Goal: Information Seeking & Learning: Find specific fact

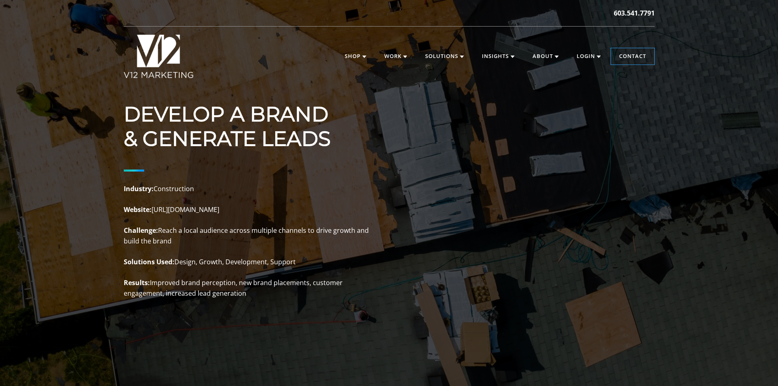
click at [481, 190] on div "DEVELOP A BRAND & GENERATE LEADS Industry: Construction Website: https://norton…" at bounding box center [389, 200] width 531 height 197
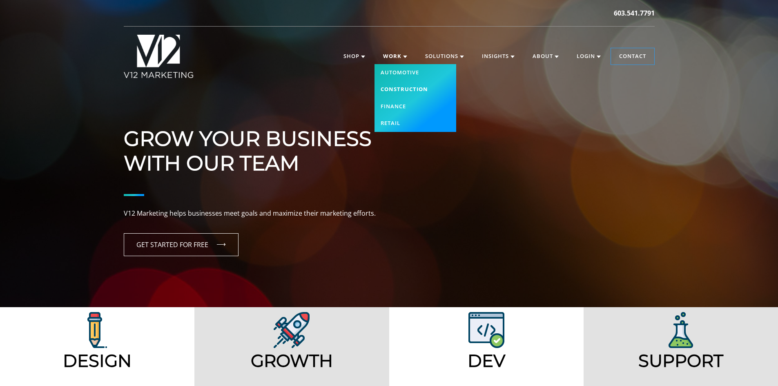
click at [407, 91] on link "Construction" at bounding box center [416, 89] width 82 height 17
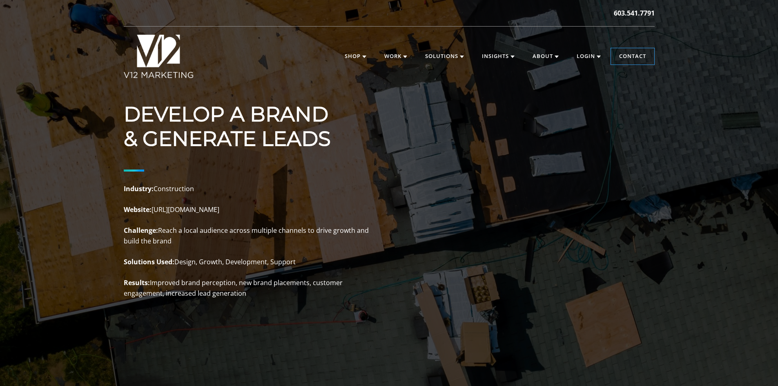
drag, startPoint x: 155, startPoint y: 210, endPoint x: 259, endPoint y: 208, distance: 104.2
click at [259, 208] on p "Industry: Construction Website: https://nortonconstructionllc.com Challenge: Re…" at bounding box center [246, 241] width 245 height 115
copy p "https://nortonconstructionllc.com"
click at [456, 214] on div "DEVELOP A BRAND & GENERATE LEADS Industry: Construction Website: https://norton…" at bounding box center [389, 200] width 531 height 197
click at [488, 219] on div "DEVELOP A BRAND & GENERATE LEADS Industry: Construction Website: https://norton…" at bounding box center [389, 200] width 531 height 197
